Goal: Find specific page/section: Find specific page/section

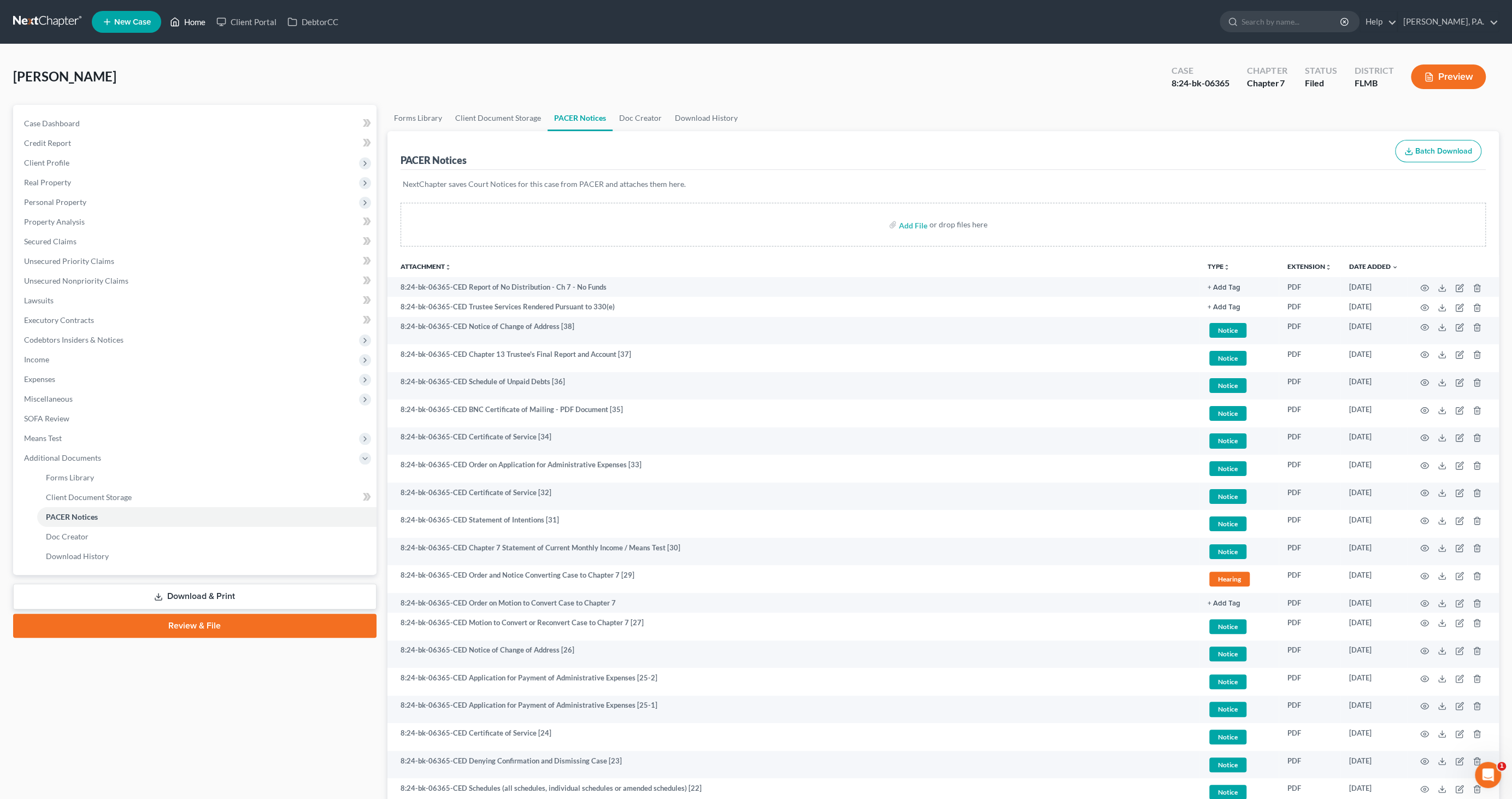
click at [198, 19] on link "Home" at bounding box center [188, 21] width 46 height 19
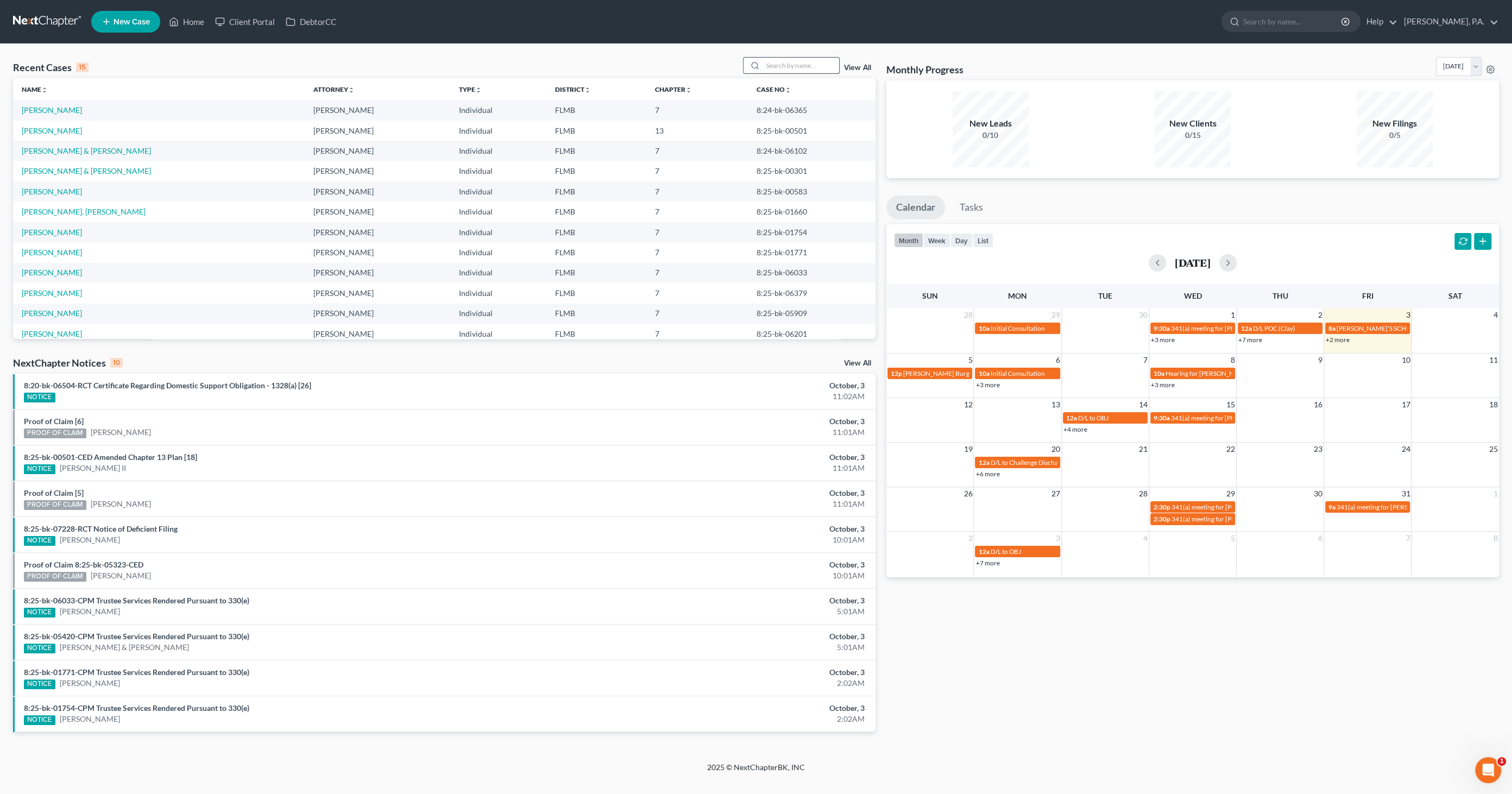
click at [800, 62] on input "search" at bounding box center [801, 65] width 76 height 16
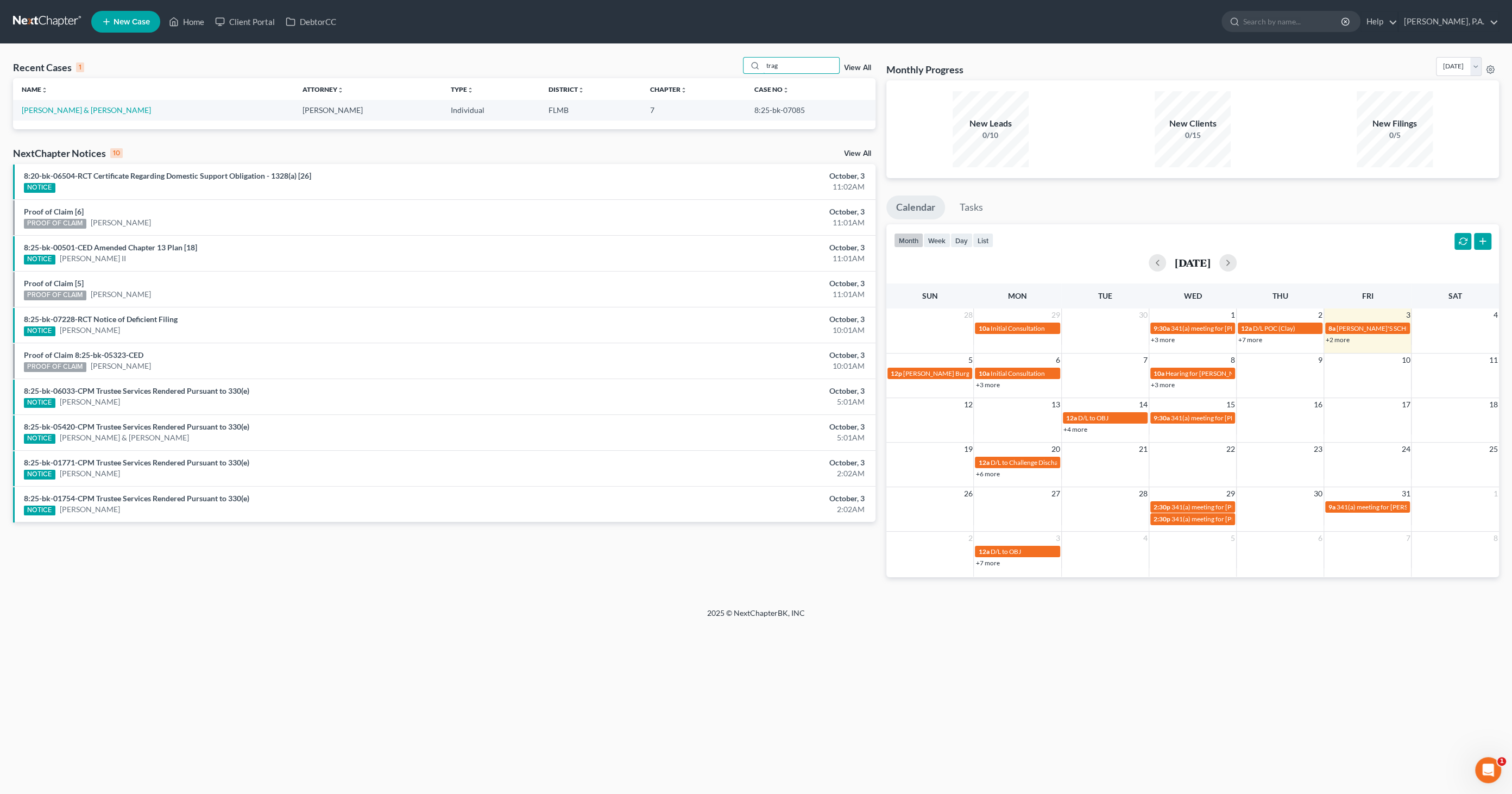
type input "trag"
click at [74, 114] on td "[PERSON_NAME] & [PERSON_NAME]" at bounding box center [153, 110] width 281 height 20
click at [73, 109] on link "[PERSON_NAME] & [PERSON_NAME]" at bounding box center [86, 109] width 129 height 9
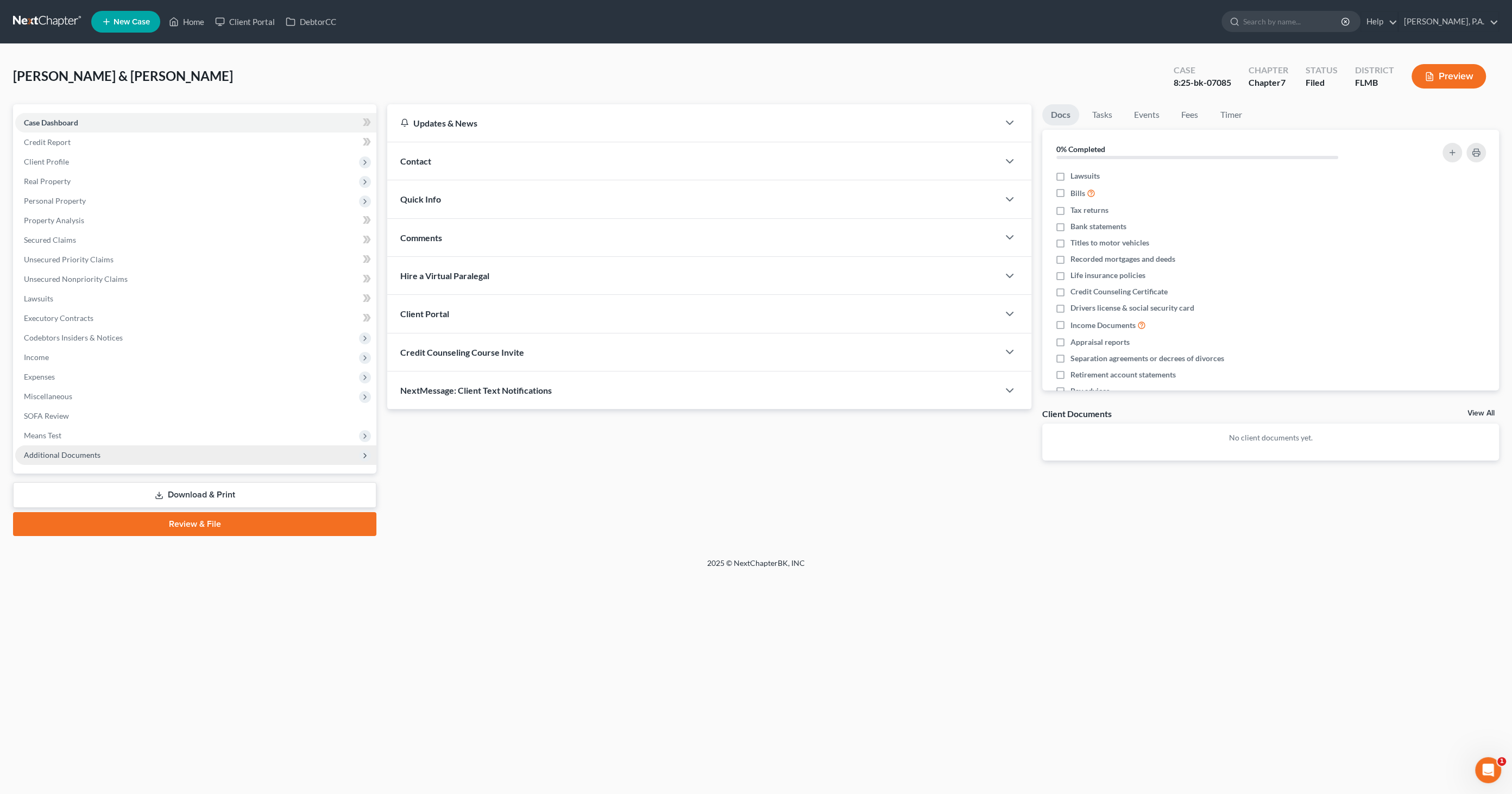
click at [62, 459] on span "Additional Documents" at bounding box center [195, 455] width 361 height 19
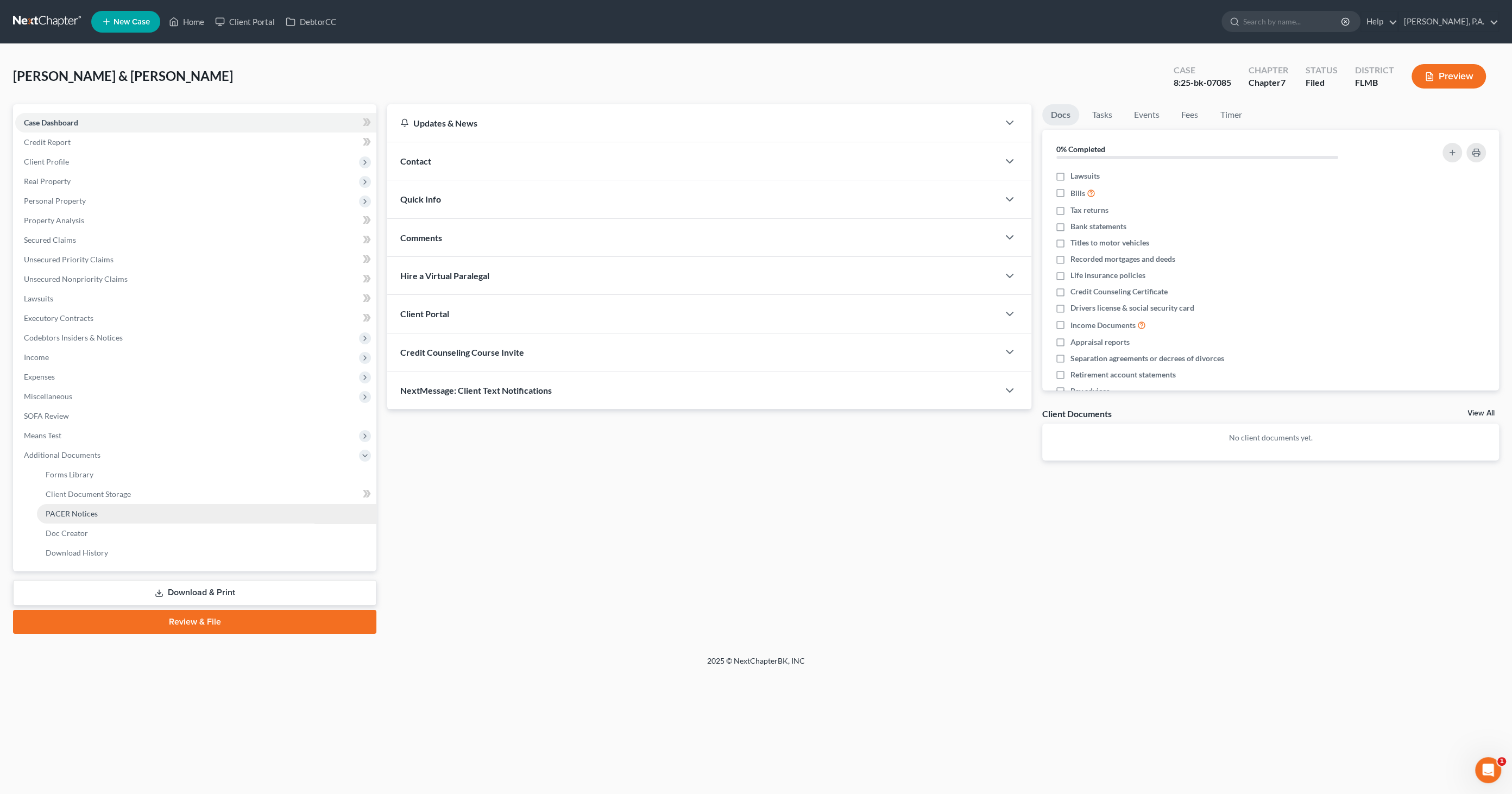
click at [68, 516] on span "PACER Notices" at bounding box center [72, 513] width 52 height 9
